Goal: Transaction & Acquisition: Purchase product/service

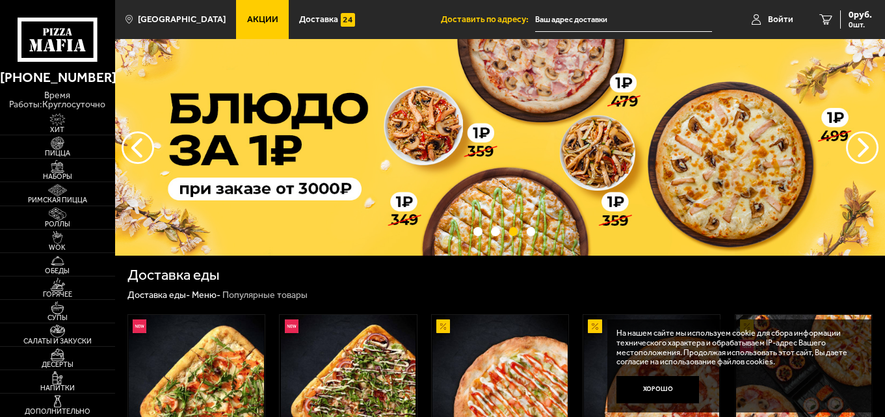
scroll to position [195, 0]
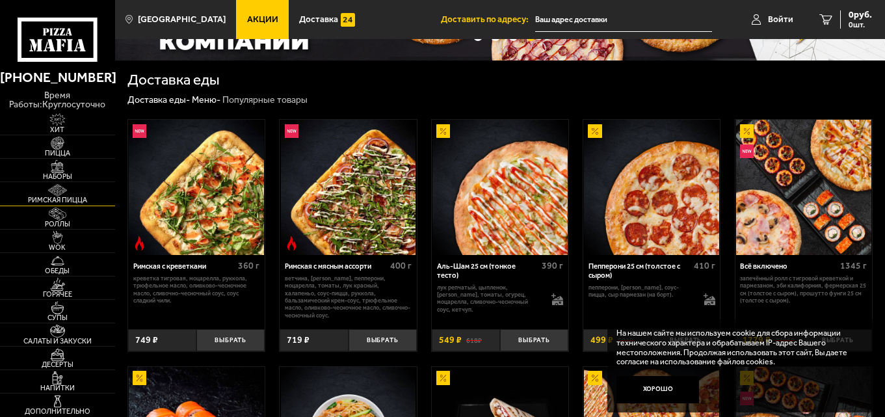
click at [65, 191] on img at bounding box center [57, 190] width 35 height 13
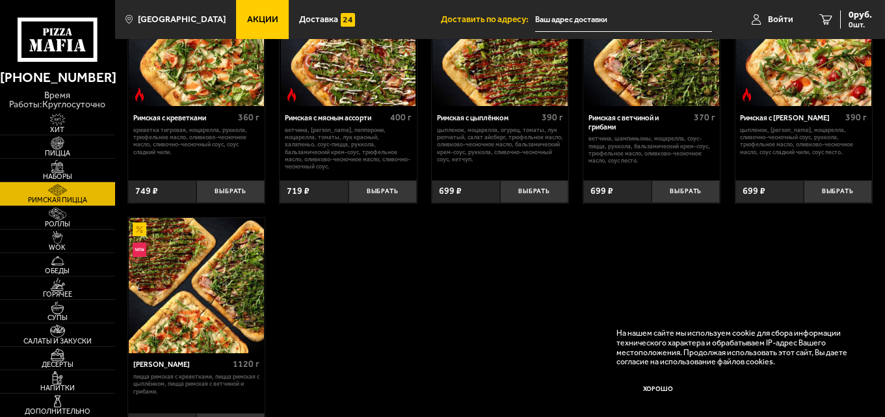
scroll to position [260, 0]
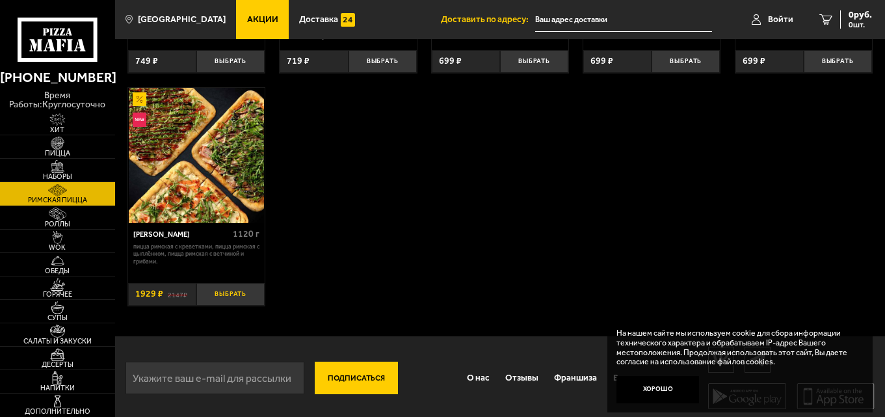
click at [235, 302] on button "Выбрать" at bounding box center [230, 294] width 68 height 23
click at [257, 306] on button "+" at bounding box center [253, 294] width 23 height 23
click at [850, 15] on span "3858 руб." at bounding box center [852, 14] width 39 height 9
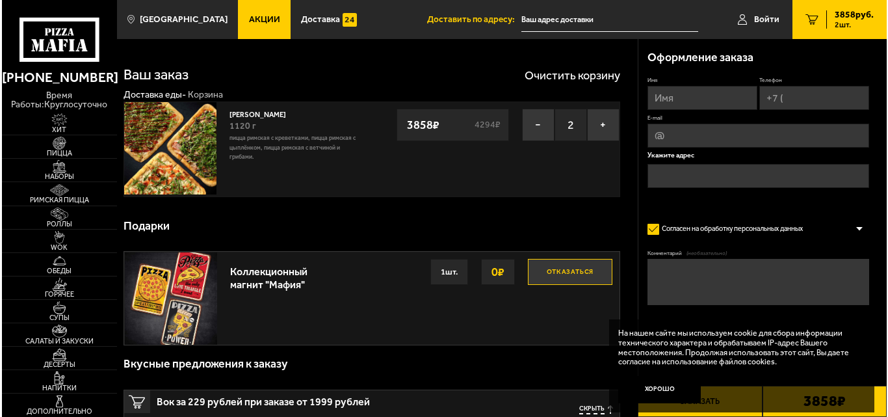
scroll to position [65, 0]
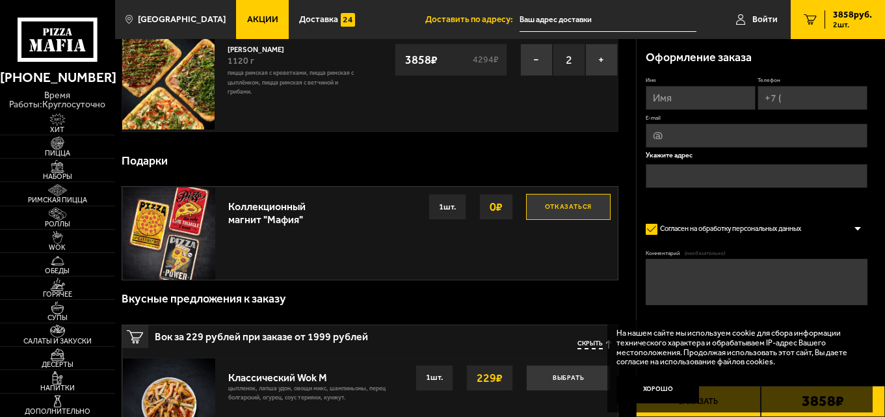
click at [587, 16] on input "text" at bounding box center [607, 20] width 177 height 24
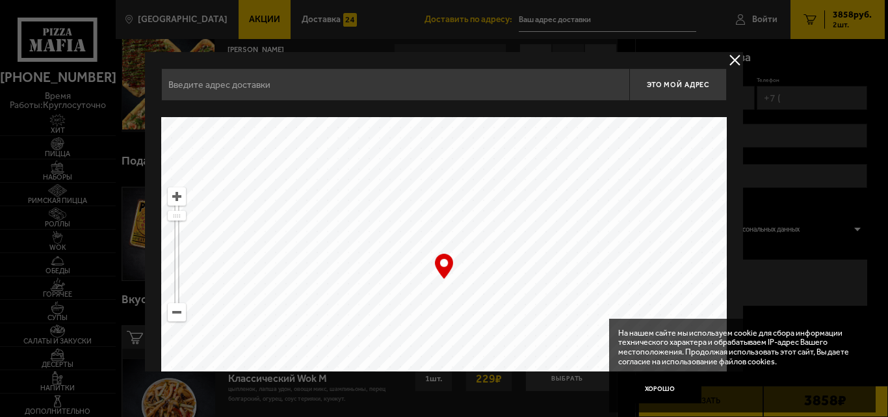
scroll to position [87, 0]
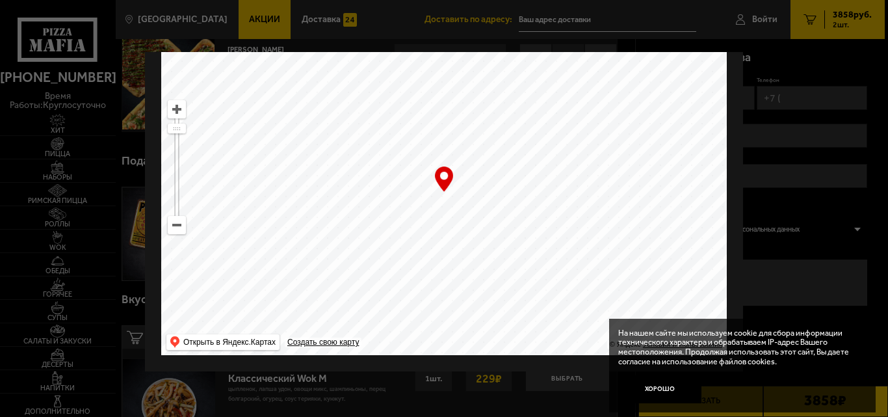
click at [172, 226] on ymaps at bounding box center [176, 224] width 17 height 17
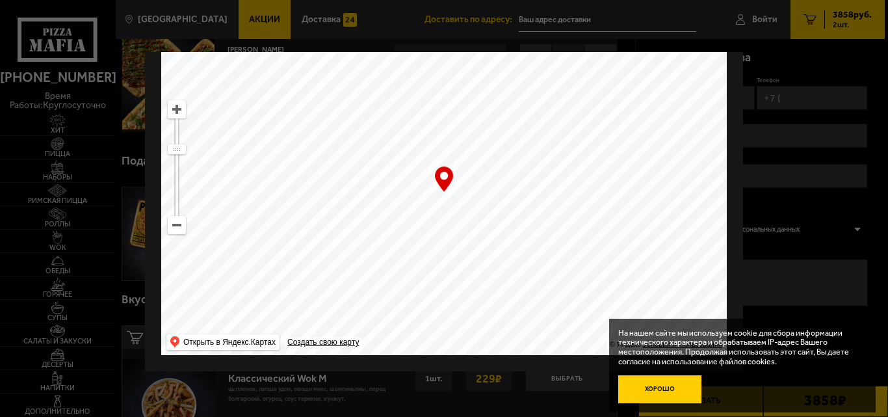
click at [683, 386] on button "Хорошо" at bounding box center [659, 389] width 83 height 28
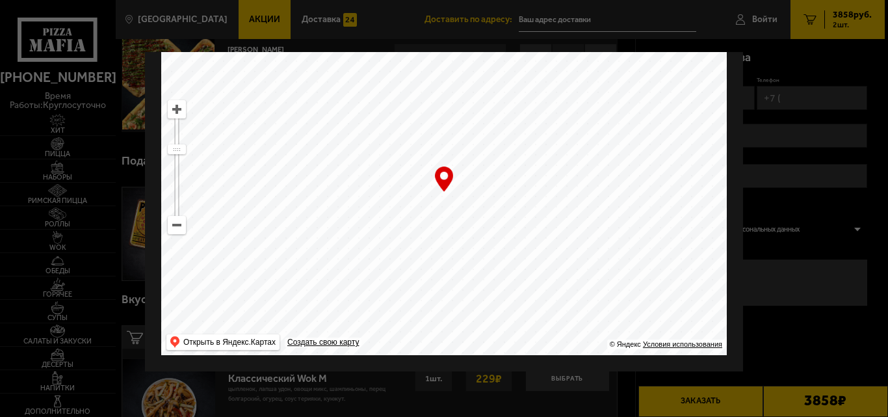
drag, startPoint x: 551, startPoint y: 272, endPoint x: 429, endPoint y: 53, distance: 250.9
click at [429, 53] on ymaps at bounding box center [444, 192] width 566 height 325
drag, startPoint x: 516, startPoint y: 238, endPoint x: 479, endPoint y: 57, distance: 184.4
click at [479, 57] on ymaps at bounding box center [444, 192] width 566 height 325
drag, startPoint x: 488, startPoint y: 276, endPoint x: 502, endPoint y: 125, distance: 152.1
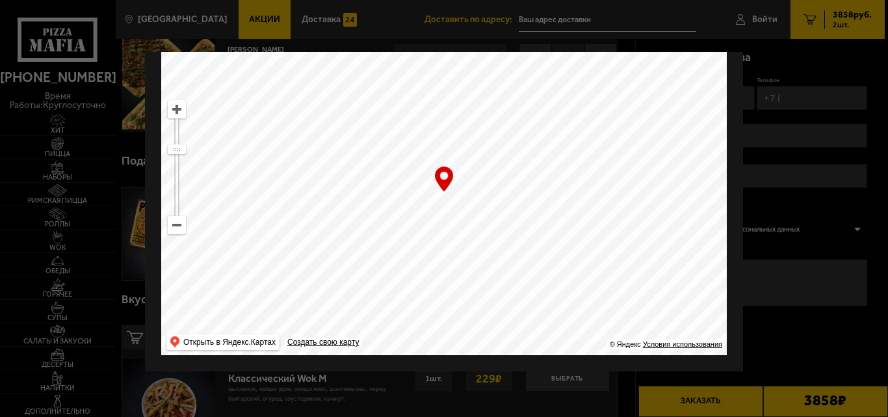
click at [502, 125] on ymaps at bounding box center [444, 192] width 566 height 325
drag, startPoint x: 428, startPoint y: 311, endPoint x: 481, endPoint y: 177, distance: 143.9
click at [481, 177] on ymaps at bounding box center [444, 192] width 566 height 325
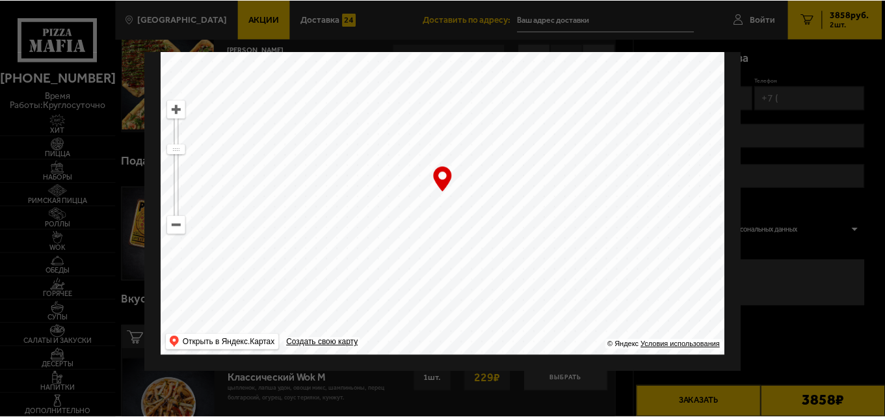
scroll to position [0, 0]
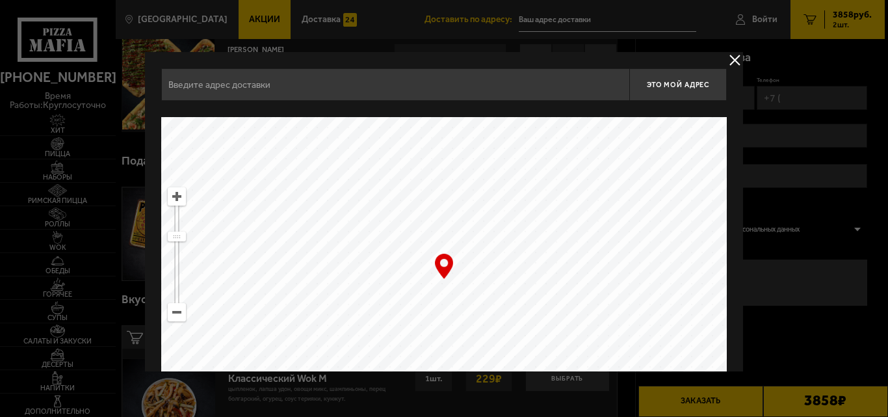
drag, startPoint x: 497, startPoint y: 271, endPoint x: 491, endPoint y: 207, distance: 64.7
click at [494, 207] on ymaps at bounding box center [444, 279] width 566 height 325
click at [177, 200] on ymaps at bounding box center [176, 196] width 17 height 17
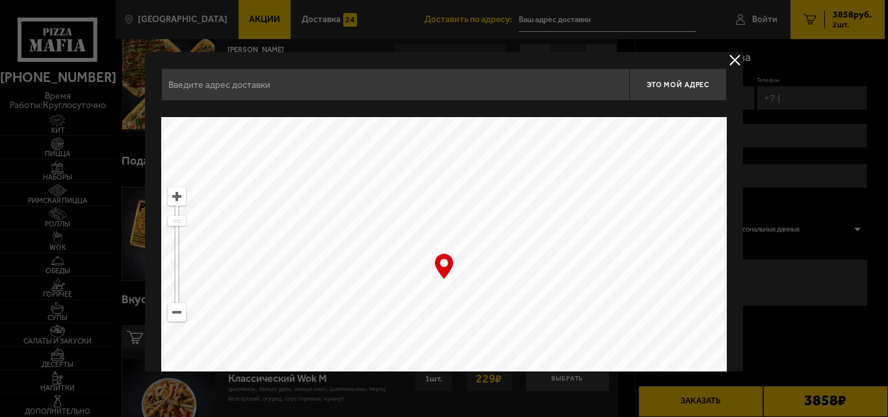
drag, startPoint x: 597, startPoint y: 208, endPoint x: 400, endPoint y: 423, distance: 291.7
drag, startPoint x: 525, startPoint y: 226, endPoint x: 511, endPoint y: 361, distance: 136.0
click at [511, 361] on ymaps at bounding box center [444, 279] width 566 height 325
type input "[STREET_ADDRESS]"
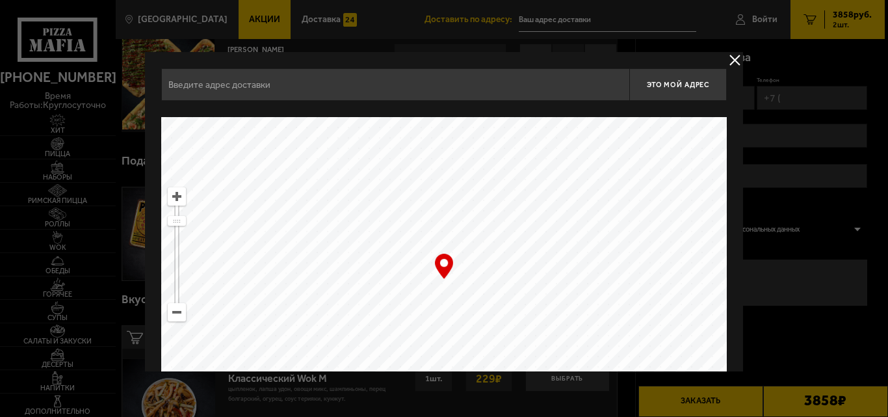
type input "[STREET_ADDRESS]"
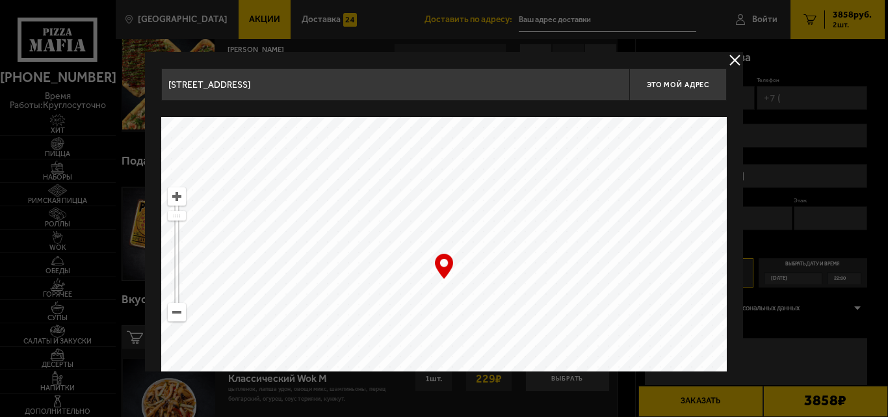
drag, startPoint x: 537, startPoint y: 394, endPoint x: 538, endPoint y: 356, distance: 37.7
drag, startPoint x: 532, startPoint y: 265, endPoint x: 533, endPoint y: 356, distance: 91.0
click at [533, 356] on ymaps at bounding box center [444, 279] width 566 height 325
drag, startPoint x: 515, startPoint y: 215, endPoint x: 605, endPoint y: 376, distance: 184.5
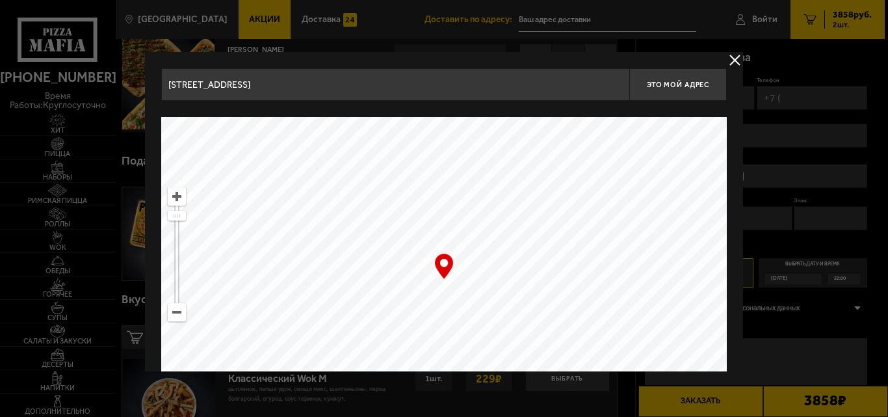
drag, startPoint x: 389, startPoint y: 194, endPoint x: 675, endPoint y: 216, distance: 287.6
click at [675, 216] on ymaps at bounding box center [444, 279] width 566 height 325
type input "[STREET_ADDRESS]"
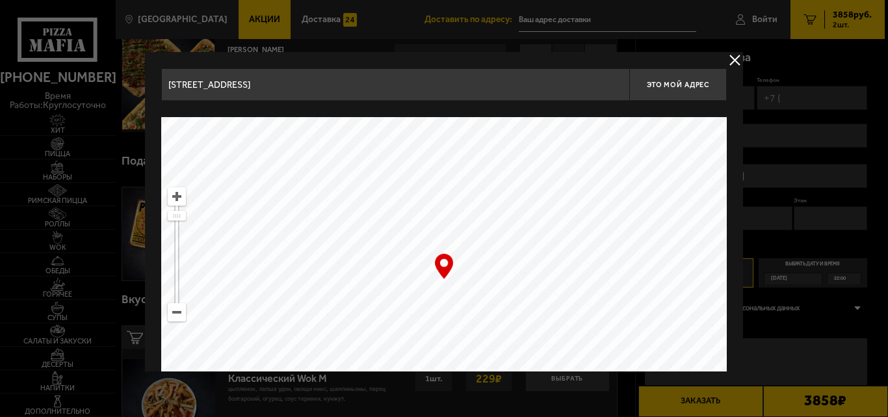
drag, startPoint x: 507, startPoint y: 280, endPoint x: 631, endPoint y: 362, distance: 148.2
click at [631, 362] on ymaps at bounding box center [444, 279] width 566 height 325
drag, startPoint x: 525, startPoint y: 260, endPoint x: 582, endPoint y: 271, distance: 58.3
click at [582, 271] on ymaps at bounding box center [444, 279] width 566 height 325
type input "[STREET_ADDRESS]"
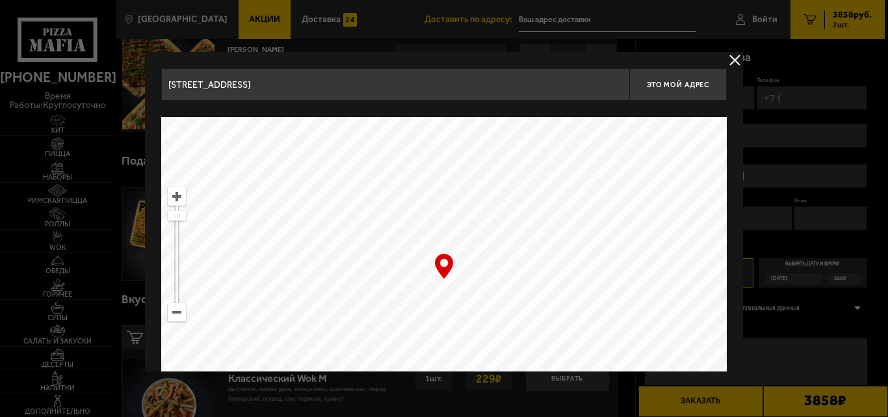
type input "[STREET_ADDRESS]"
click at [456, 293] on ymaps at bounding box center [444, 279] width 566 height 325
click at [660, 83] on span "Это мой адрес" at bounding box center [678, 85] width 62 height 8
type input "[STREET_ADDRESS]"
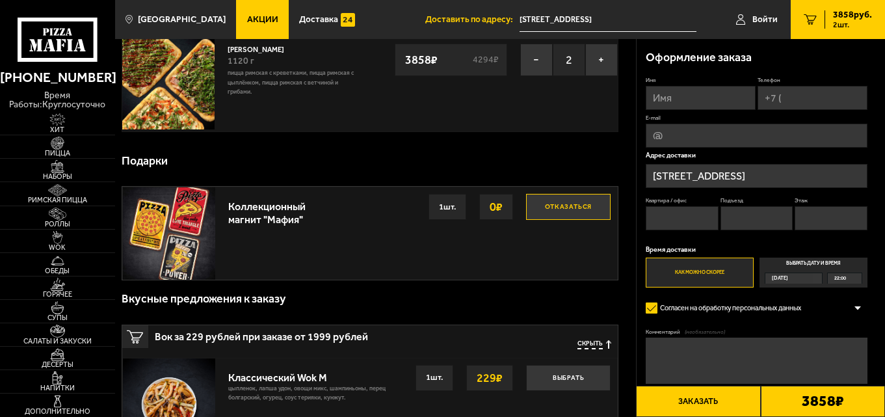
click at [676, 213] on input "Квартира / офис" at bounding box center [682, 218] width 73 height 24
type input "1"
drag, startPoint x: 742, startPoint y: 222, endPoint x: 750, endPoint y: 219, distance: 9.1
click at [743, 222] on input "Подъезд" at bounding box center [756, 218] width 73 height 24
type input "1"
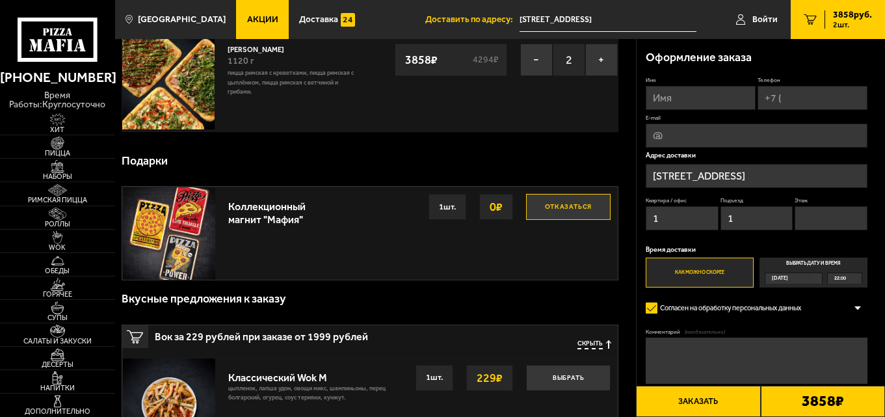
click at [809, 215] on input "Этаж" at bounding box center [830, 218] width 73 height 24
type input "1"
click at [724, 396] on button "Заказать" at bounding box center [698, 401] width 124 height 31
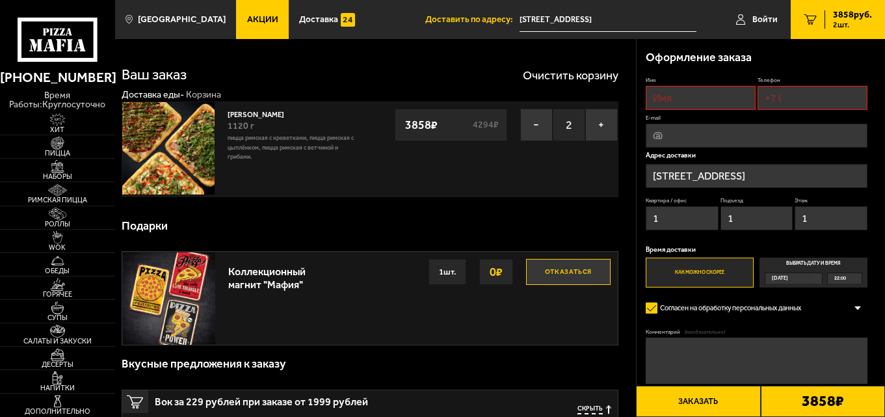
click at [583, 267] on button "Отказаться" at bounding box center [568, 272] width 85 height 26
click at [692, 397] on button "Заказать" at bounding box center [698, 401] width 124 height 31
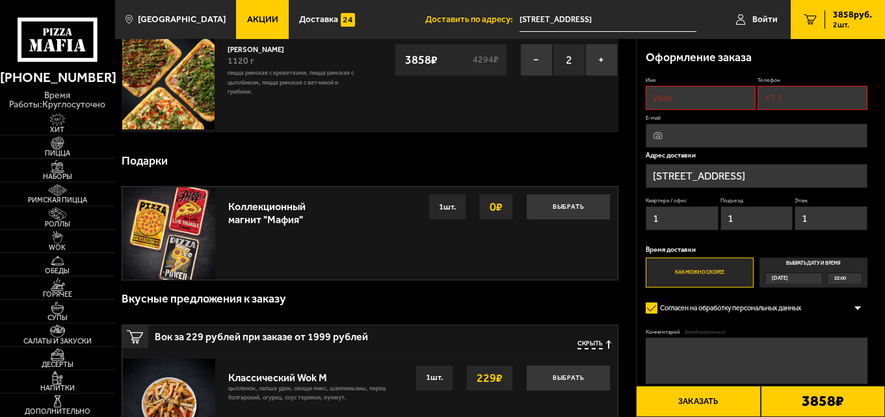
scroll to position [195, 0]
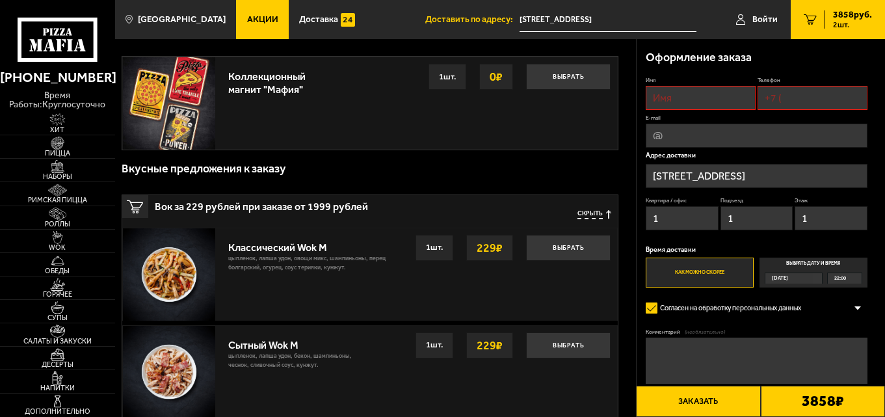
click at [695, 393] on button "Заказать" at bounding box center [698, 401] width 124 height 31
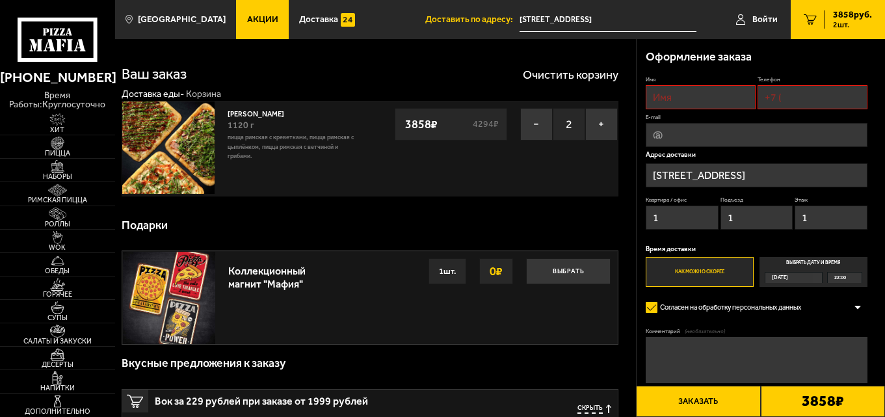
scroll to position [0, 0]
click at [432, 274] on div "1 шт." at bounding box center [447, 272] width 38 height 26
click at [696, 400] on button "Заказать" at bounding box center [698, 401] width 124 height 31
click at [692, 96] on input "Имя" at bounding box center [701, 98] width 110 height 24
type input "[PERSON_NAME]"
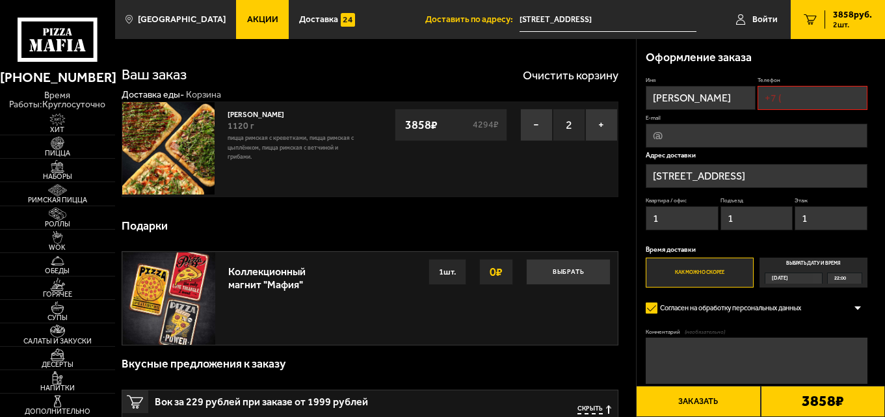
click at [786, 92] on input "Телефон" at bounding box center [812, 98] width 110 height 24
click at [787, 92] on input "Телефон" at bounding box center [812, 98] width 110 height 24
click at [660, 10] on input "[STREET_ADDRESS]" at bounding box center [607, 20] width 177 height 24
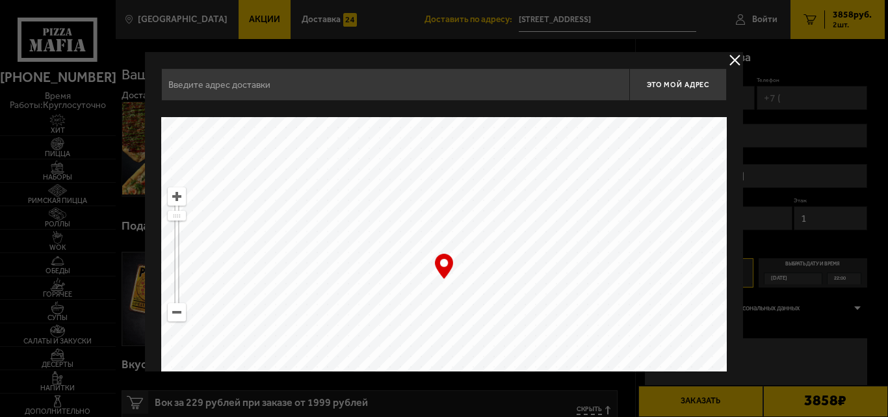
type input "[STREET_ADDRESS]"
click at [782, 113] on div at bounding box center [444, 208] width 888 height 417
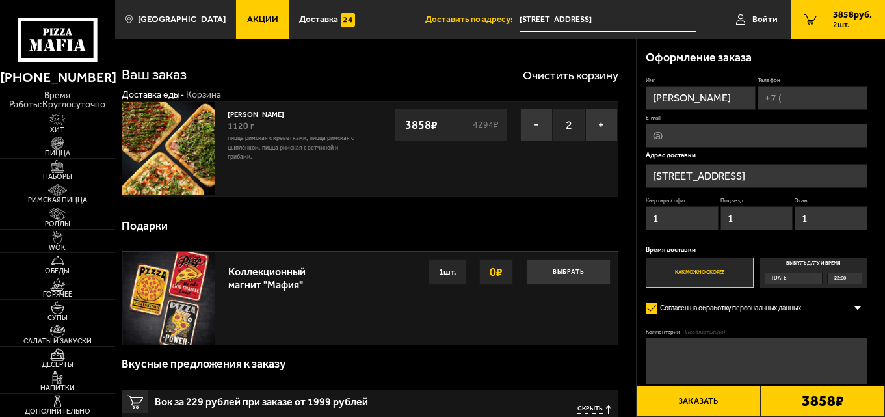
click at [800, 95] on input "Телефон" at bounding box center [812, 98] width 110 height 24
type input "[PHONE_NUMBER]"
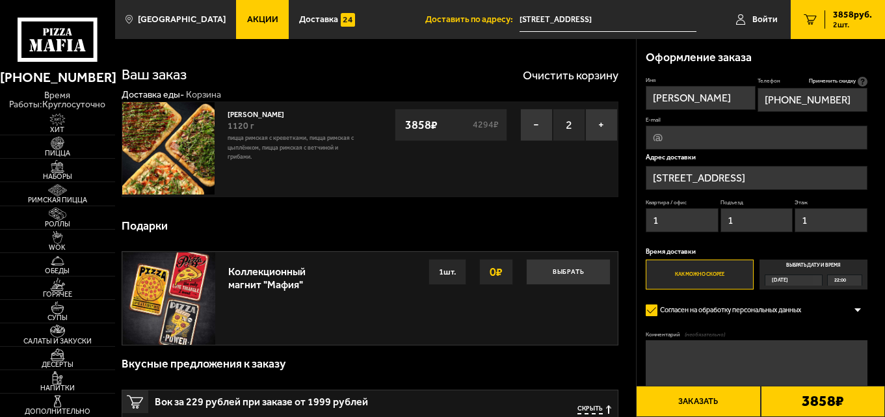
click at [709, 401] on button "Заказать" at bounding box center [698, 401] width 124 height 31
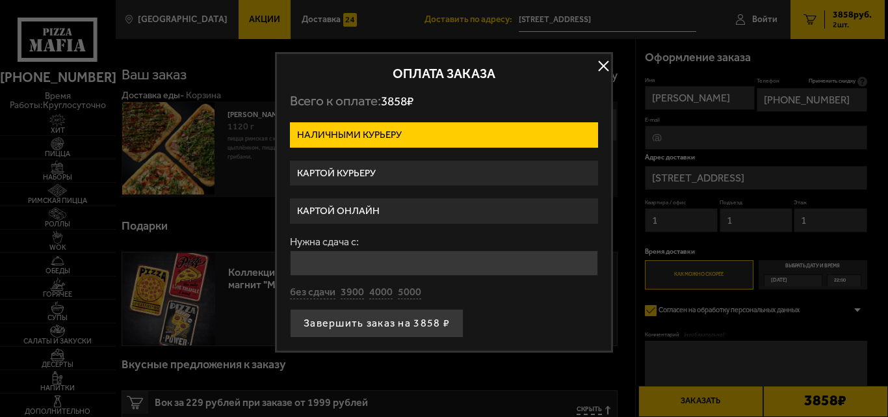
click at [402, 166] on label "Картой курьеру" at bounding box center [444, 173] width 308 height 25
click at [0, 0] on input "Картой курьеру" at bounding box center [0, 0] width 0 height 0
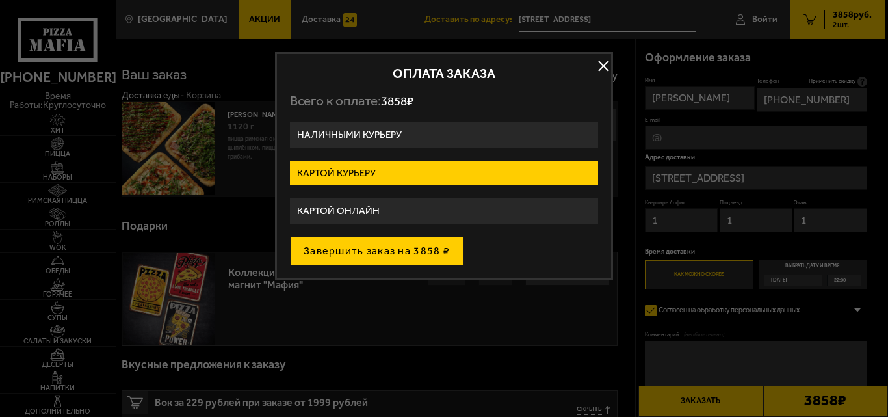
click at [399, 248] on button "Завершить заказ на 3858 ₽" at bounding box center [377, 251] width 174 height 29
